Goal: Information Seeking & Learning: Learn about a topic

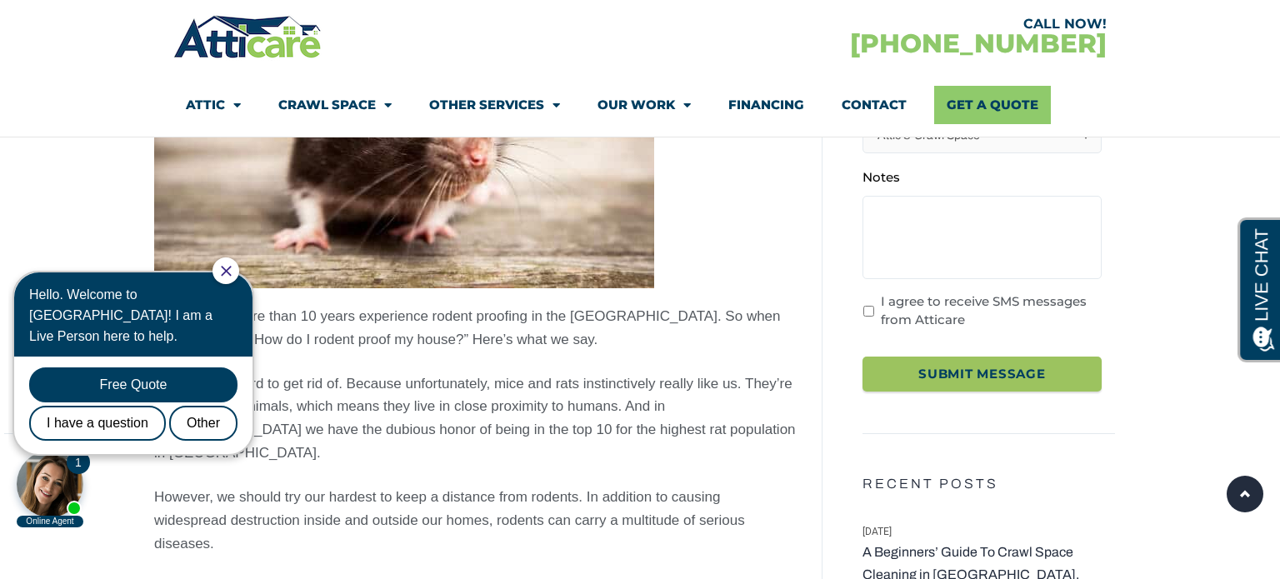
scroll to position [403, 0]
click at [223, 406] on div "Other" at bounding box center [203, 423] width 68 height 35
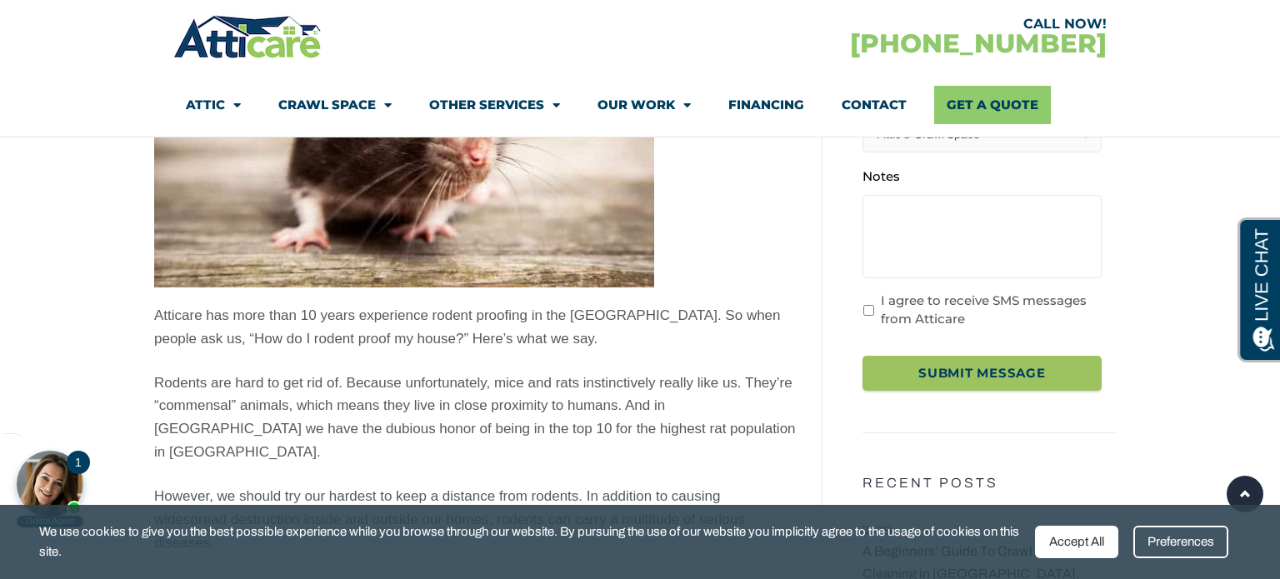
click at [232, 262] on body "1 Online Agent Close Hello. Welcome to [GEOGRAPHIC_DATA]! I am a Live Person he…" at bounding box center [141, 392] width 267 height 273
click at [1069, 539] on div "Accept All" at bounding box center [1076, 542] width 83 height 32
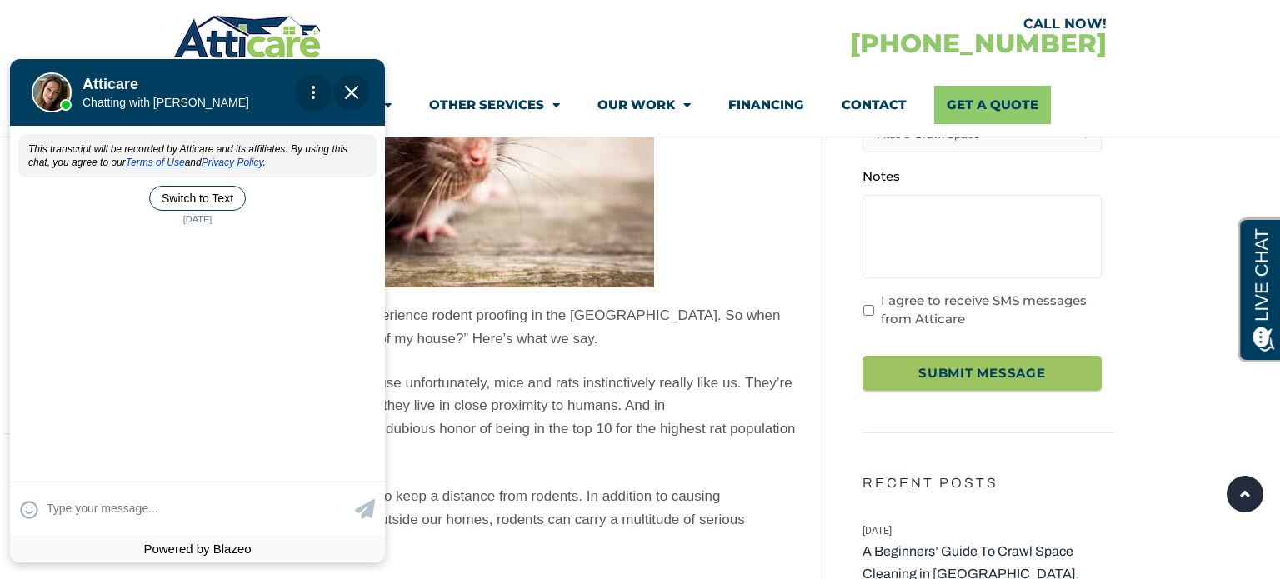
scroll to position [0, 0]
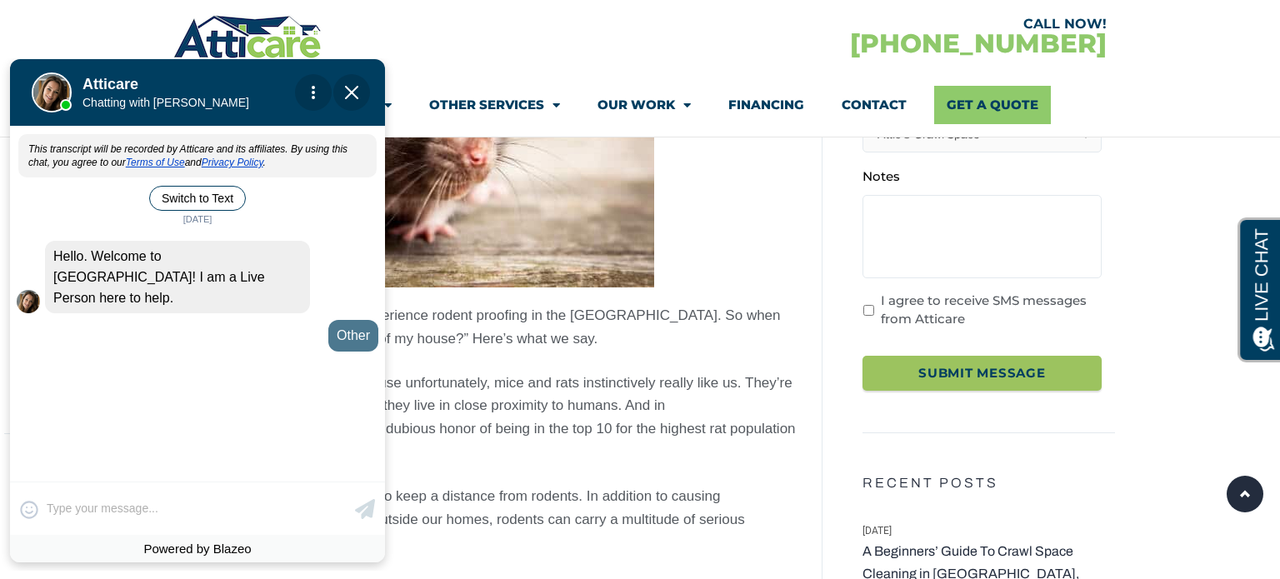
click at [144, 423] on div "This transcript will be recorded by Atticare and its affiliates. By using this …" at bounding box center [197, 302] width 375 height 348
click at [352, 99] on span "Close Chat" at bounding box center [351, 92] width 37 height 37
